Goal: Information Seeking & Learning: Learn about a topic

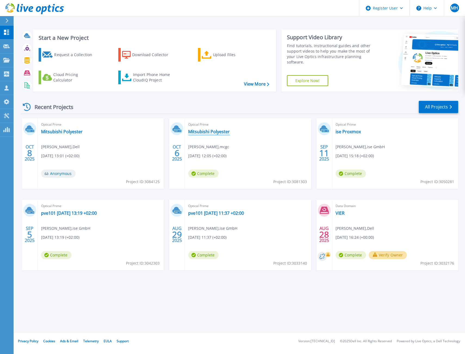
click at [214, 129] on link "Mitsubishi Polyester" at bounding box center [209, 131] width 42 height 5
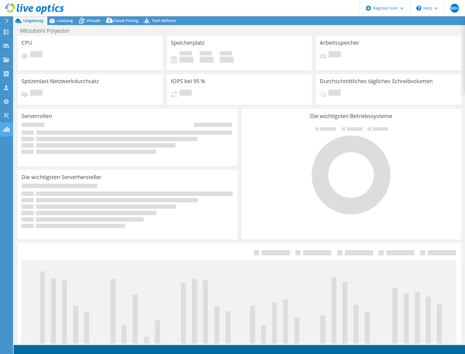
select select "EUFrankfurt"
select select "EUR"
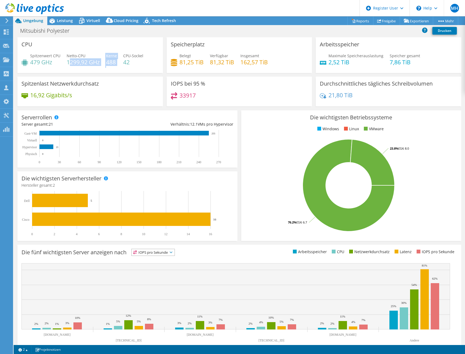
drag, startPoint x: 77, startPoint y: 64, endPoint x: 115, endPoint y: 69, distance: 38.4
click at [115, 69] on div "Spitzenwert CPU 479 GHz Netto-CPU 1299,92 GHz Kerne 488 CPU-Sockel 42" at bounding box center [90, 62] width 137 height 18
click at [114, 69] on div "Spitzenwert CPU 479 GHz Netto-CPU 1299,92 GHz Kerne 488 CPU-Sockel 42" at bounding box center [90, 62] width 137 height 18
click at [113, 68] on div "Spitzenwert CPU 479 GHz Netto-CPU 1299,92 GHz Kerne 488 CPU-Sockel 42" at bounding box center [90, 62] width 137 height 18
click at [54, 20] on icon at bounding box center [52, 21] width 10 height 10
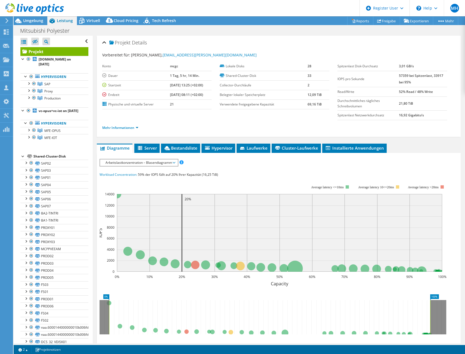
click at [140, 165] on span "Arbeitslastkonzentration – Blasendiagramm" at bounding box center [139, 162] width 72 height 7
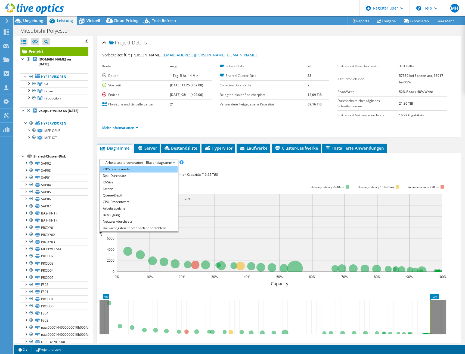
click at [133, 170] on li "IOPS pro Sekunde" at bounding box center [139, 169] width 78 height 7
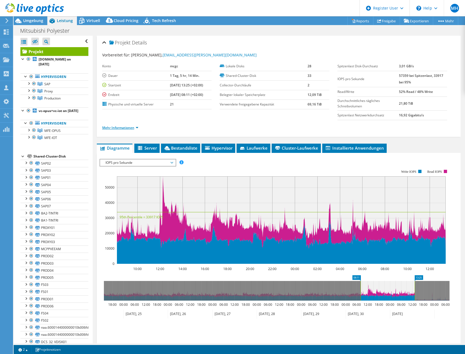
click at [122, 127] on link "Mehr Informationen" at bounding box center [120, 127] width 36 height 5
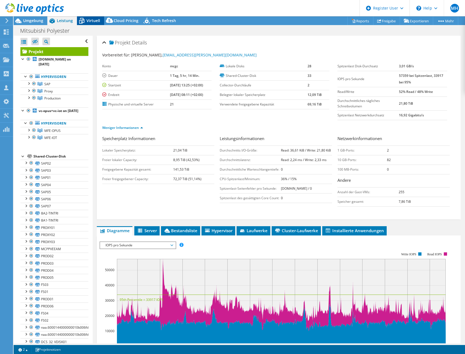
click at [91, 22] on span "Virtuell" at bounding box center [94, 20] width 14 height 5
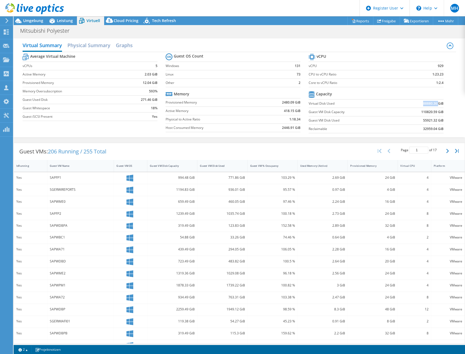
drag, startPoint x: 428, startPoint y: 103, endPoint x: 436, endPoint y: 103, distance: 7.1
click at [435, 103] on td "88880.36 GiB" at bounding box center [419, 103] width 50 height 8
click at [436, 103] on b "88880.36 GiB" at bounding box center [434, 103] width 20 height 5
drag, startPoint x: 422, startPoint y: 102, endPoint x: 399, endPoint y: 101, distance: 23.7
click at [399, 101] on td "88880.36 GiB" at bounding box center [419, 103] width 50 height 8
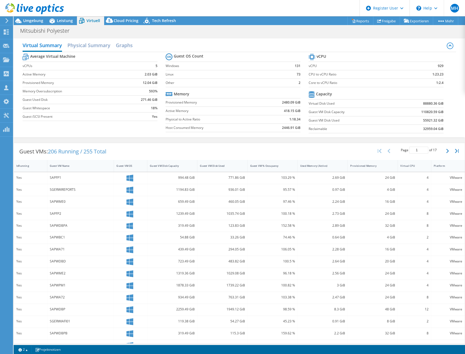
click at [370, 94] on tr "Capacity" at bounding box center [376, 95] width 135 height 10
drag, startPoint x: 417, startPoint y: 103, endPoint x: 423, endPoint y: 103, distance: 6.3
click at [423, 103] on td "88880.36 GiB" at bounding box center [419, 103] width 50 height 8
drag, startPoint x: 271, startPoint y: 98, endPoint x: 301, endPoint y: 105, distance: 30.7
click at [301, 105] on section "Guest OS Count Windows 131 Linux 73 Other 2 Memory Provisioned Memory 2480.09 G…" at bounding box center [237, 93] width 143 height 83
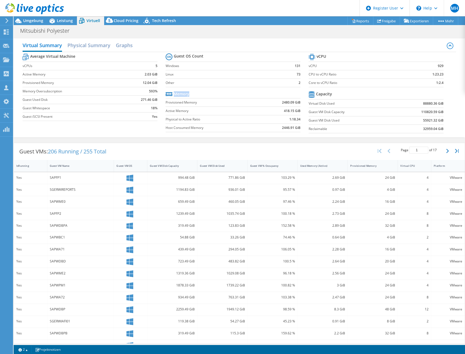
click at [301, 105] on section "Guest OS Count Windows 131 Linux 73 Other 2 Memory Provisioned Memory 2480.09 G…" at bounding box center [237, 93] width 143 height 83
drag, startPoint x: 424, startPoint y: 104, endPoint x: 441, endPoint y: 107, distance: 17.7
click at [441, 107] on section "vCPU vCPU 929 CPU to vCPU Ratio 1:23.23 Core to vCPU Ratio 1:2.4 Capacity Virtu…" at bounding box center [380, 94] width 143 height 84
click at [440, 107] on section "vCPU vCPU 929 CPU to vCPU Ratio 1:23.23 Core to vCPU Ratio 1:2.4 Capacity Virtu…" at bounding box center [380, 94] width 143 height 84
